Goal: Check status: Check status

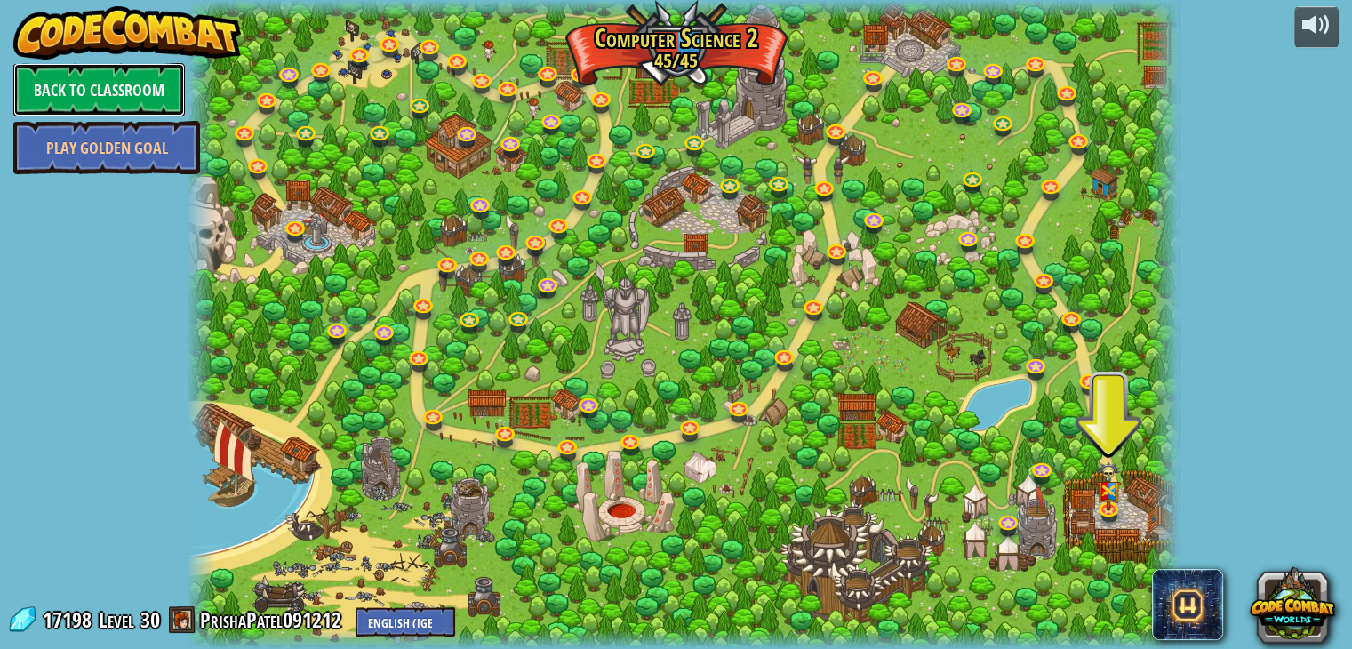
click at [84, 90] on link "Back to Classroom" at bounding box center [99, 89] width 172 height 53
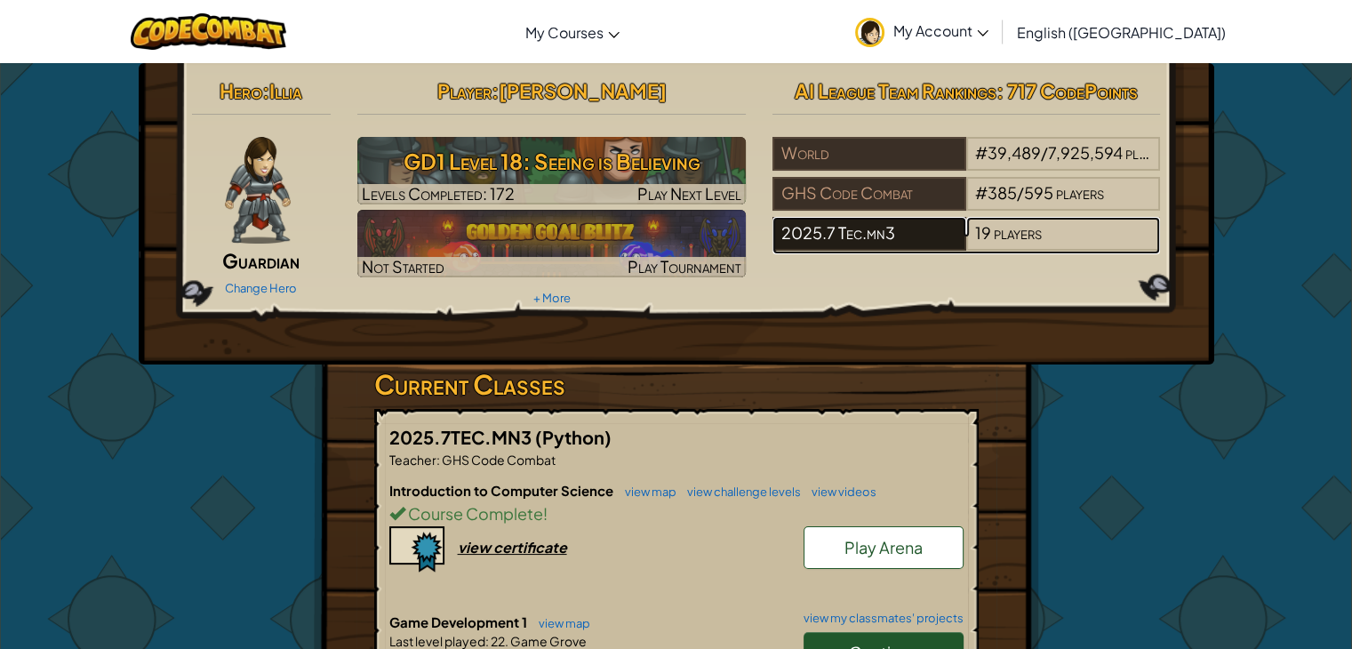
click at [854, 228] on div "2025.7 Tec.mn3" at bounding box center [870, 234] width 194 height 34
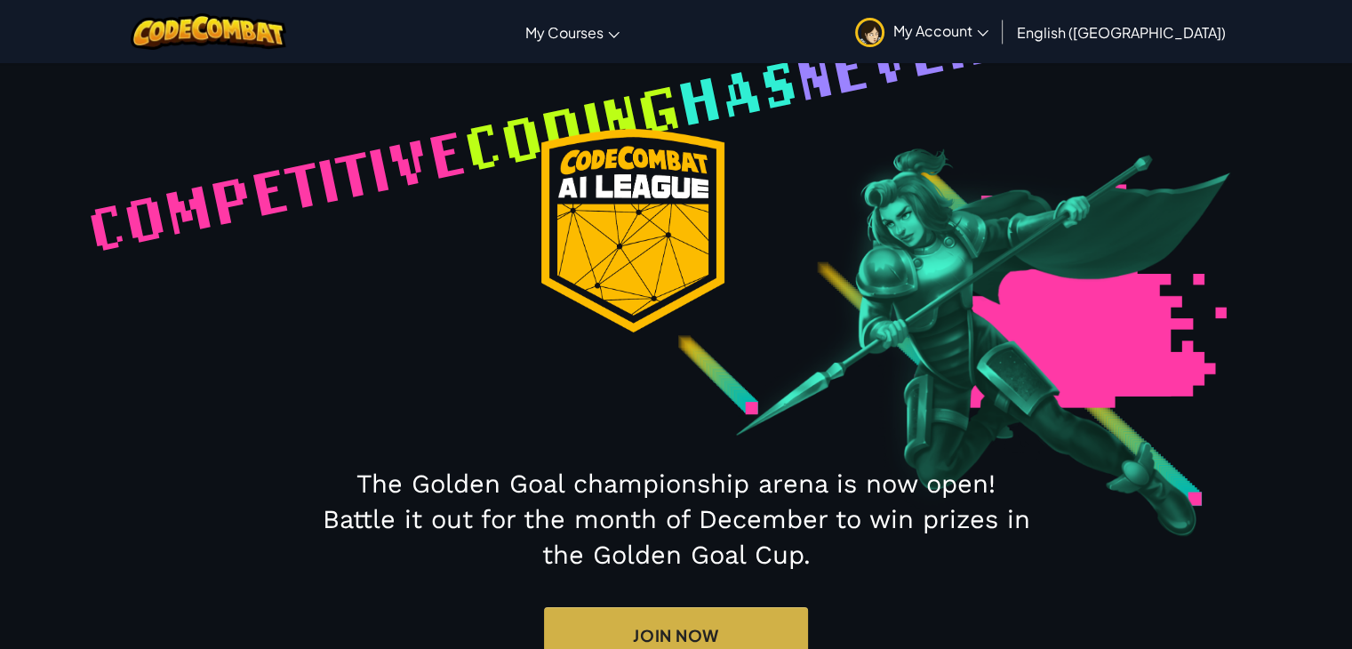
select select "68816ef38448581ccbc3132d"
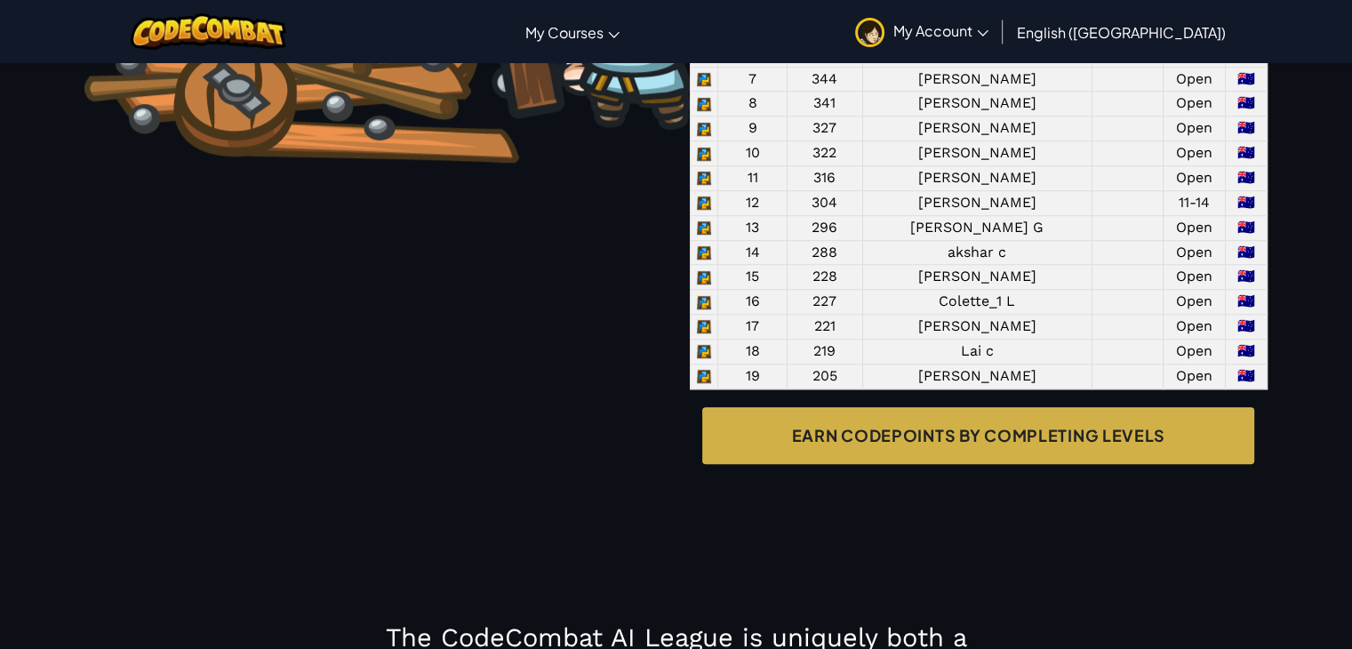
scroll to position [1464, 0]
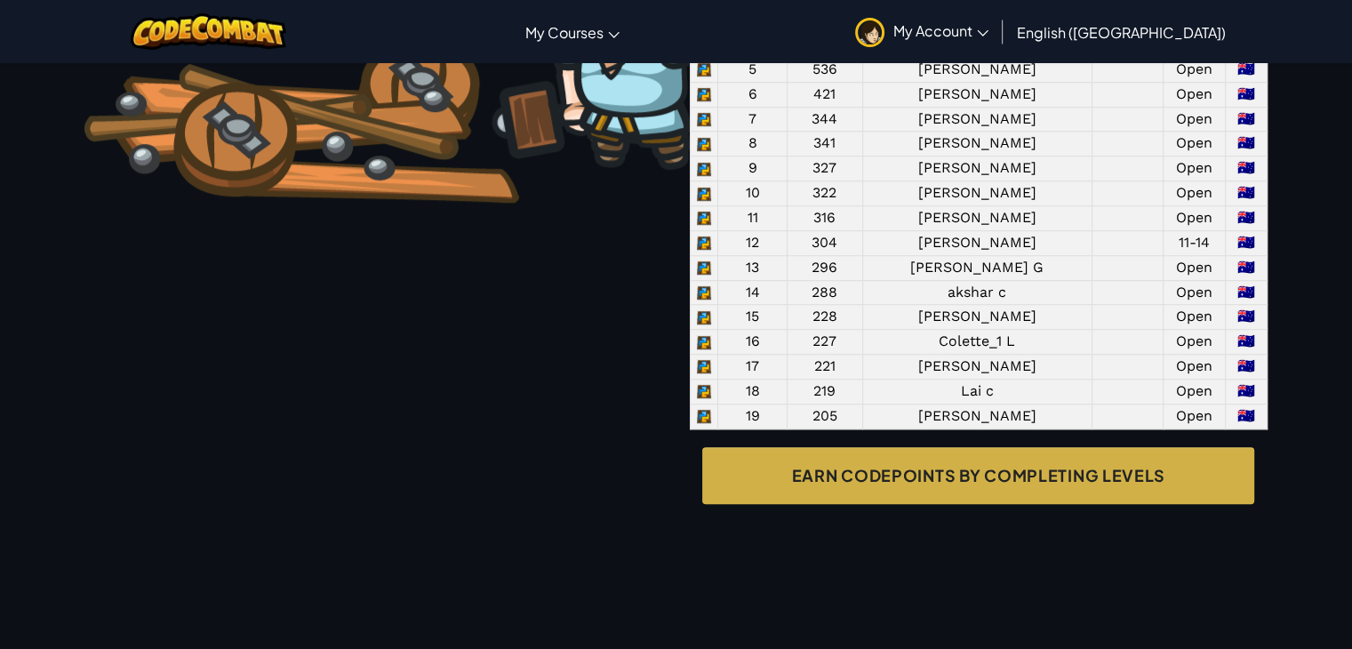
drag, startPoint x: 818, startPoint y: 174, endPoint x: 1061, endPoint y: 181, distance: 242.8
drag, startPoint x: 816, startPoint y: 197, endPoint x: 854, endPoint y: 198, distance: 37.4
click at [825, 33] on td "549" at bounding box center [825, 20] width 76 height 25
